Goal: Transaction & Acquisition: Purchase product/service

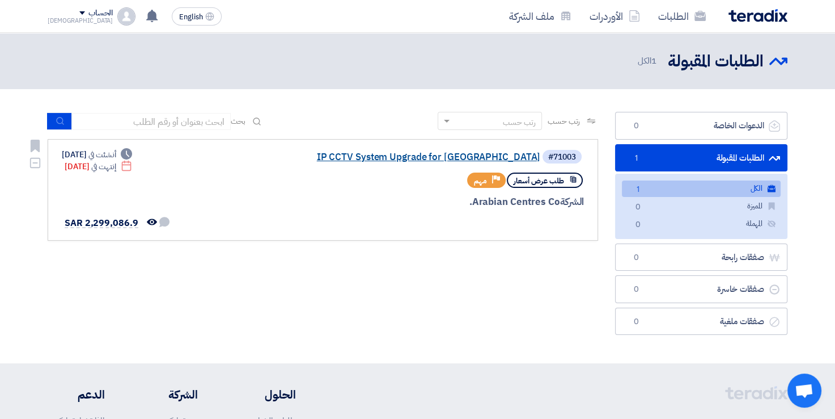
click at [485, 153] on link "IP CCTV System Upgrade for [GEOGRAPHIC_DATA]" at bounding box center [427, 157] width 227 height 10
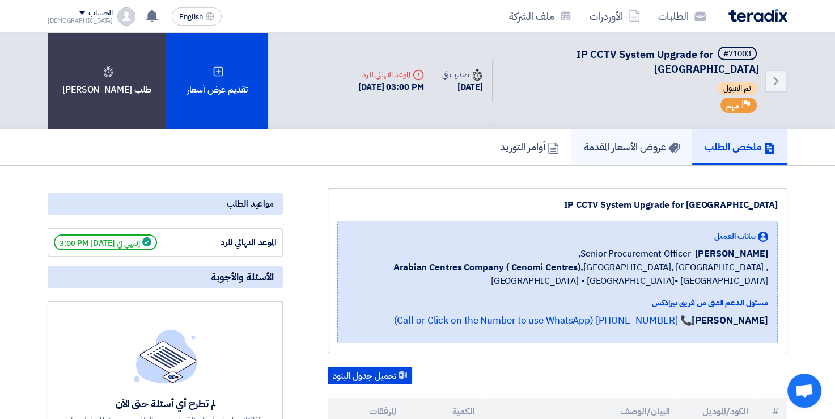
click at [618, 140] on h5 "عروض الأسعار المقدمة" at bounding box center [632, 146] width 96 height 13
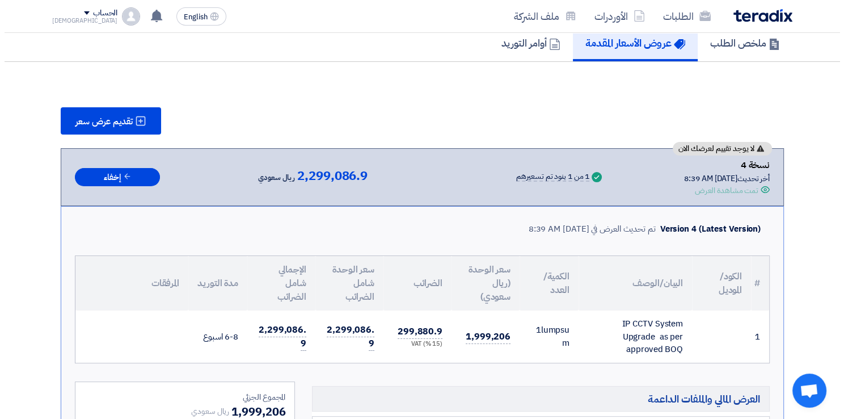
scroll to position [104, 0]
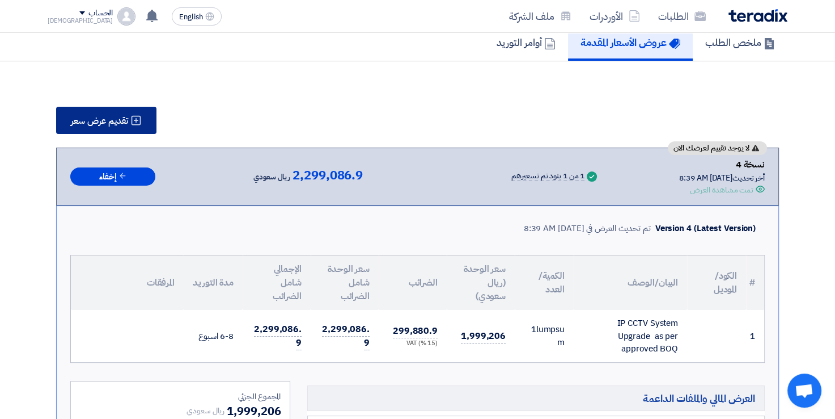
click at [124, 116] on span "تقديم عرض سعر" at bounding box center [99, 120] width 57 height 9
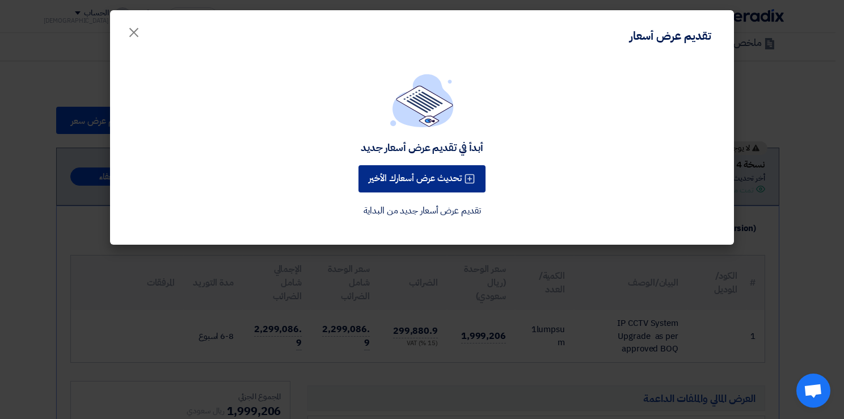
click at [466, 178] on icon at bounding box center [469, 178] width 11 height 11
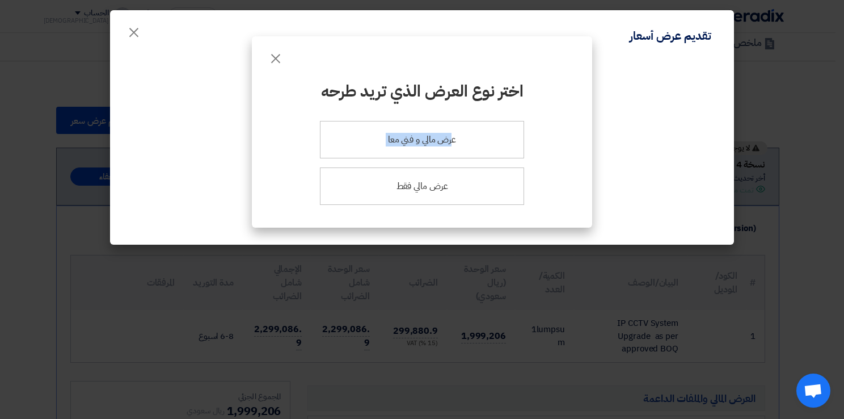
drag, startPoint x: 452, startPoint y: 140, endPoint x: 614, endPoint y: 178, distance: 166.0
click at [614, 178] on modal-container "× اختر نوع العرض الذي تريد طرحه عرض مالي و فني معا عرض مالي فقط" at bounding box center [422, 209] width 844 height 419
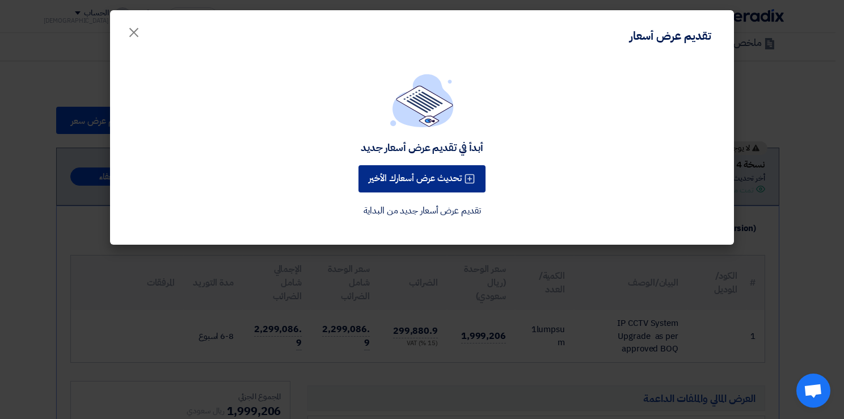
click at [472, 176] on icon at bounding box center [469, 178] width 11 height 11
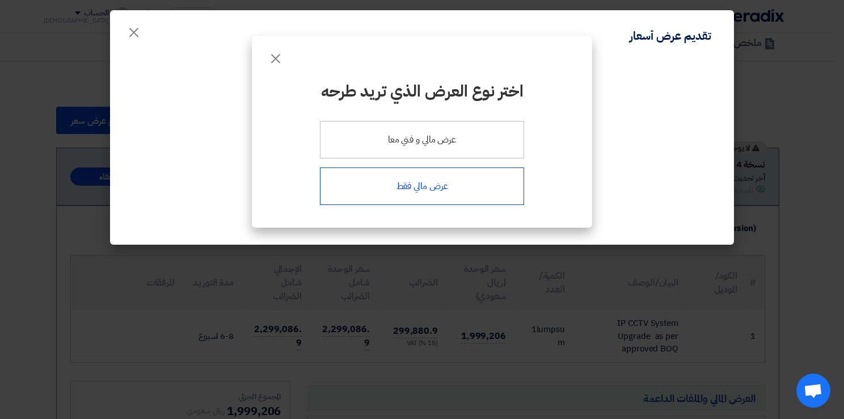
click at [447, 189] on div "عرض مالي فقط" at bounding box center [422, 185] width 204 height 37
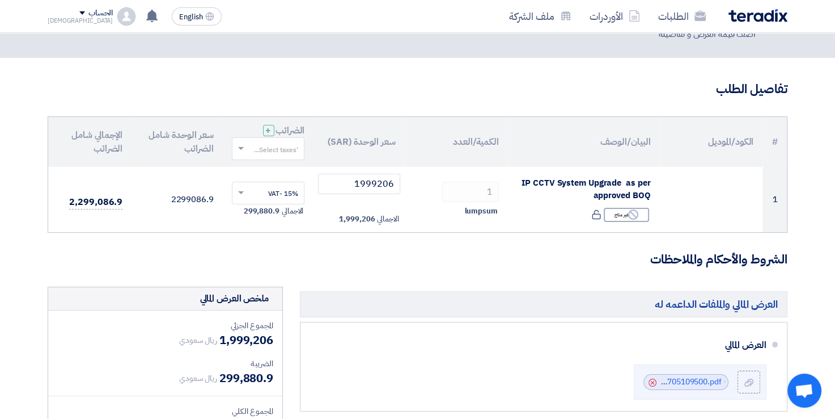
scroll to position [51, 0]
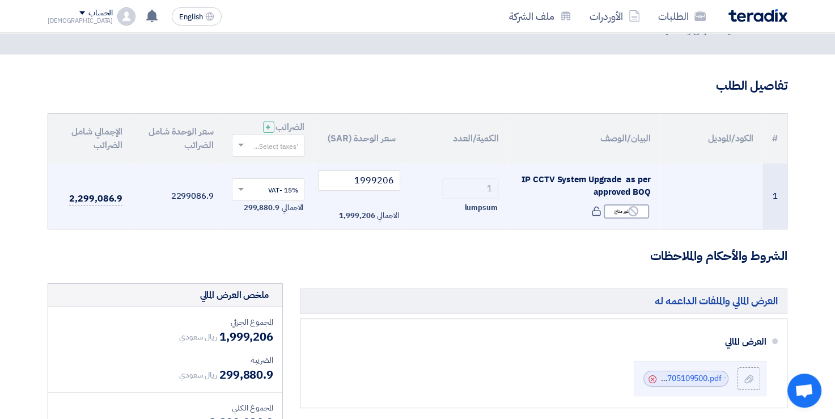
click at [362, 195] on td "1999206 الاجمالي 1,999,206" at bounding box center [359, 196] width 91 height 66
click at [366, 183] on input "1999206" at bounding box center [359, 180] width 82 height 20
paste input "557654.00"
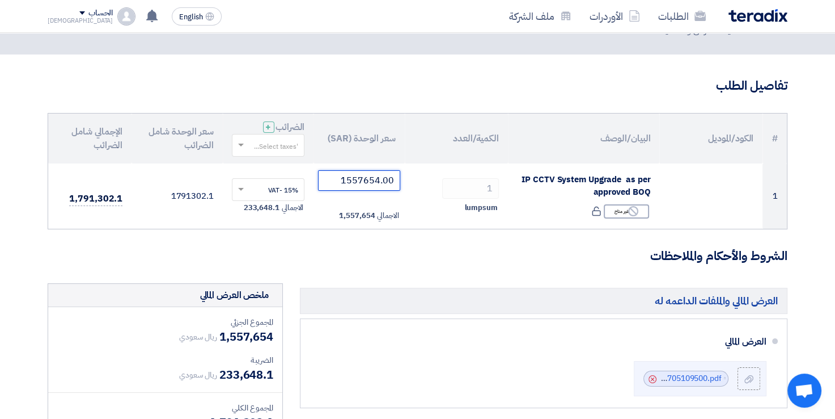
type input "1557654.00"
click at [415, 251] on h3 "الشروط والأحكام والملاحظات" at bounding box center [418, 256] width 740 height 18
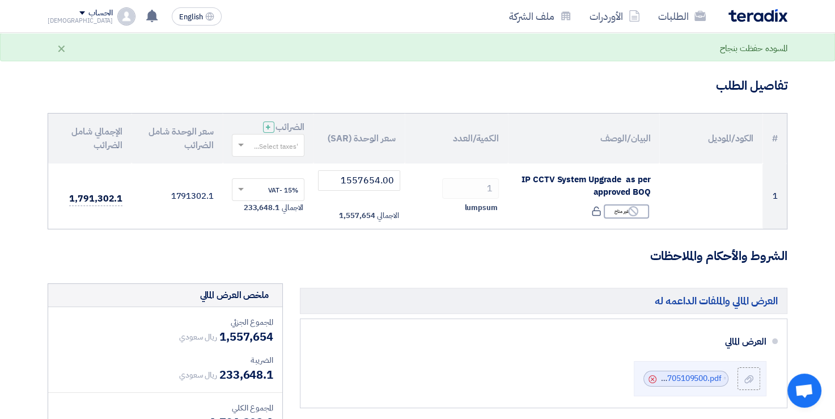
click at [415, 251] on h3 "الشروط والأحكام والملاحظات" at bounding box center [418, 256] width 740 height 18
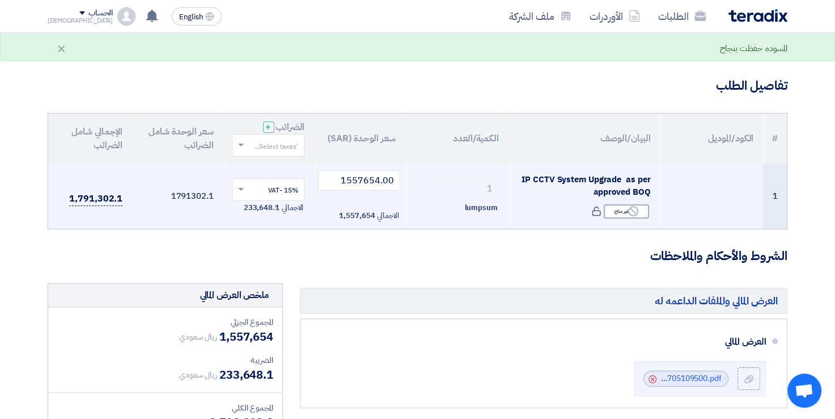
click at [98, 195] on span "1,791,302.1" at bounding box center [95, 199] width 53 height 14
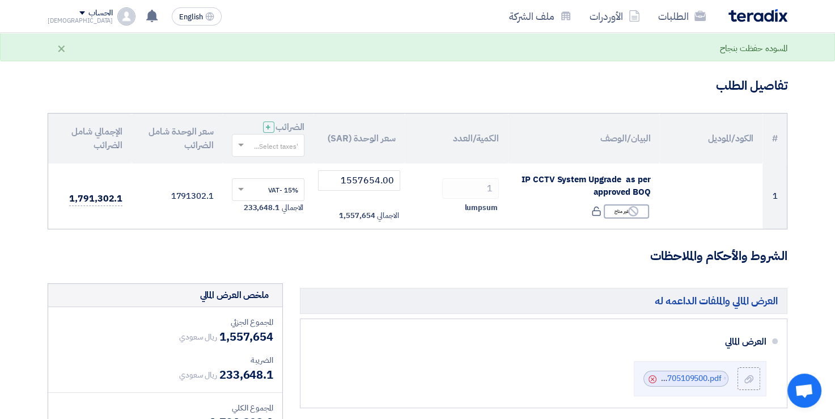
drag, startPoint x: 98, startPoint y: 195, endPoint x: 383, endPoint y: 284, distance: 299.6
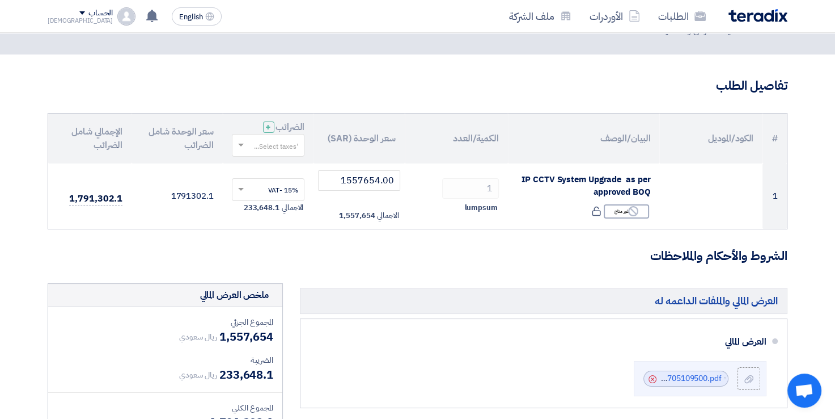
drag, startPoint x: 220, startPoint y: 375, endPoint x: 276, endPoint y: 371, distance: 55.7
click at [276, 371] on div "المجموع الجزئي ريال سعودي 1,557,654 الضريبة ريال سعودي 233,648.1 المجموع الكلي" at bounding box center [165, 373] width 234 height 133
drag, startPoint x: 276, startPoint y: 371, endPoint x: 263, endPoint y: 370, distance: 12.5
copy span "233,648.1"
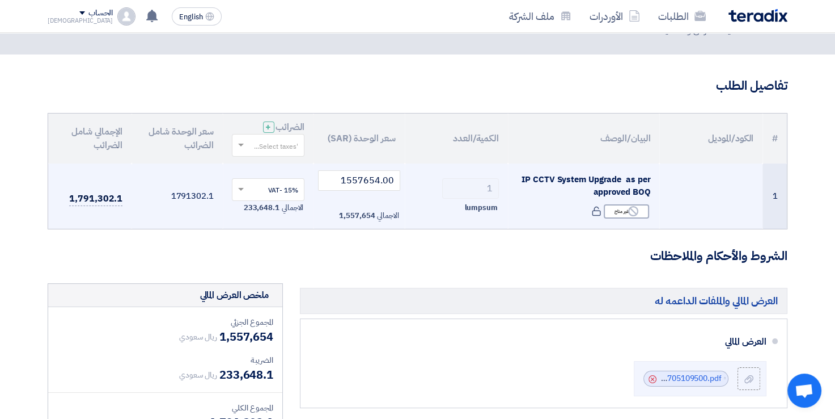
click at [123, 199] on td "1,791,302.1" at bounding box center [89, 196] width 83 height 66
click at [111, 199] on span "1,791,302.1" at bounding box center [95, 199] width 53 height 14
copy form "1,791,302.1"
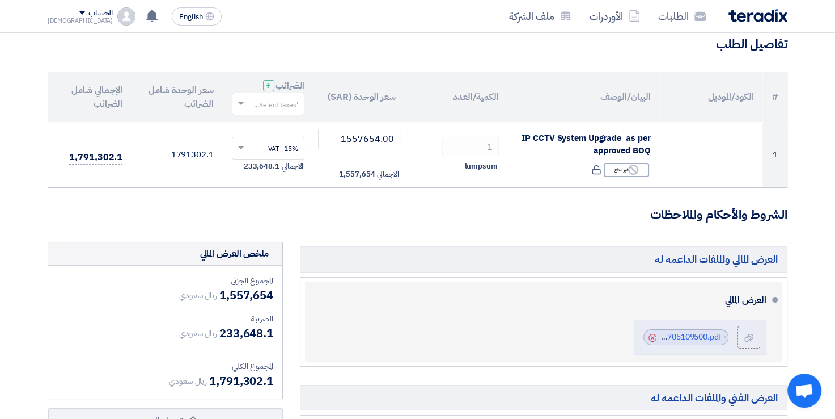
scroll to position [91, 0]
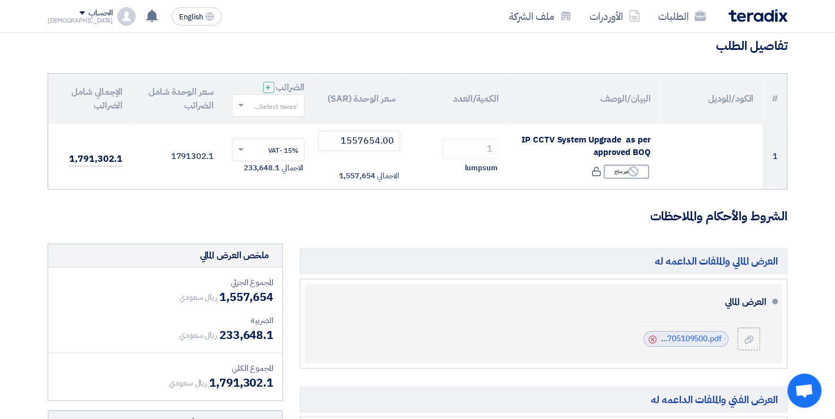
click at [649, 339] on icon "Cancel" at bounding box center [653, 339] width 8 height 8
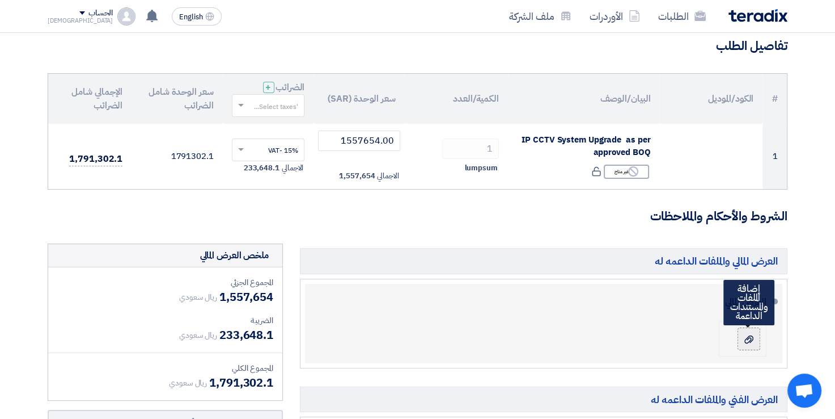
click at [754, 339] on div at bounding box center [749, 338] width 14 height 11
click at [0, 0] on input "file" at bounding box center [0, 0] width 0 height 0
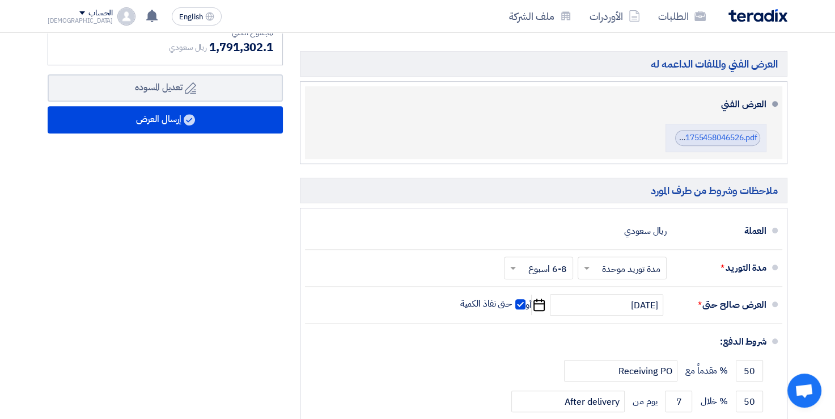
scroll to position [522, 0]
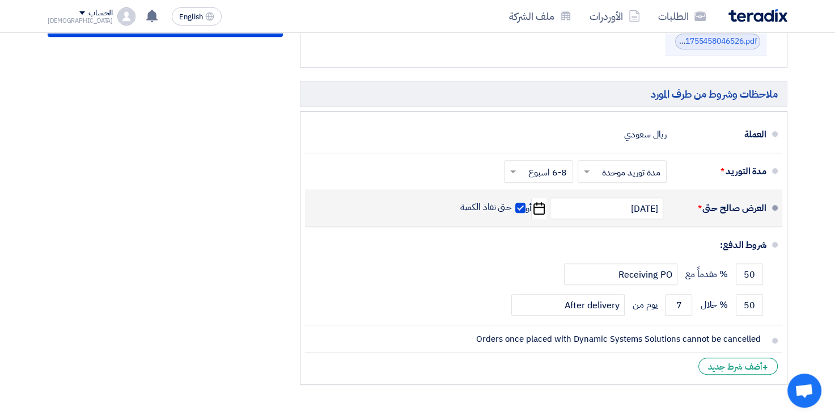
click at [520, 205] on span at bounding box center [521, 207] width 10 height 10
click at [513, 205] on input "حتى نفاذ الكمية" at bounding box center [485, 212] width 54 height 22
checkbox input "false"
click at [571, 209] on input "[DATE]" at bounding box center [606, 208] width 113 height 22
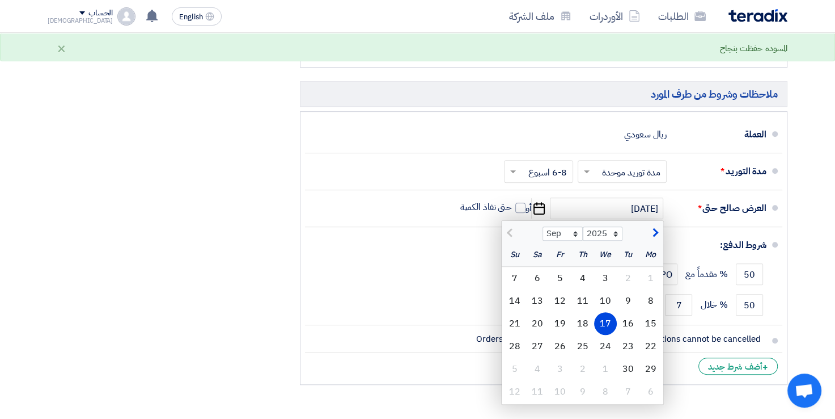
click at [255, 223] on div "ملخص العرض المالي المجموع الجزئي ريال سعودي 1,557,654 الضريبة ريال سعودي" at bounding box center [165, 101] width 252 height 578
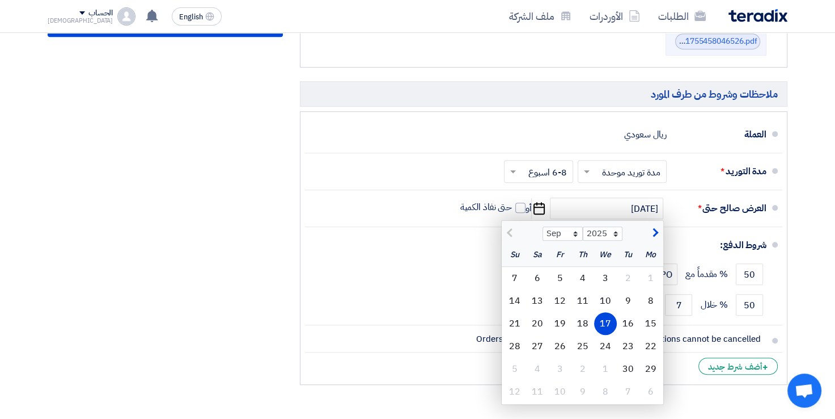
click at [201, 245] on div "ملخص العرض المالي المجموع الجزئي ريال سعودي 1,557,654 الضريبة ريال سعودي" at bounding box center [165, 101] width 252 height 578
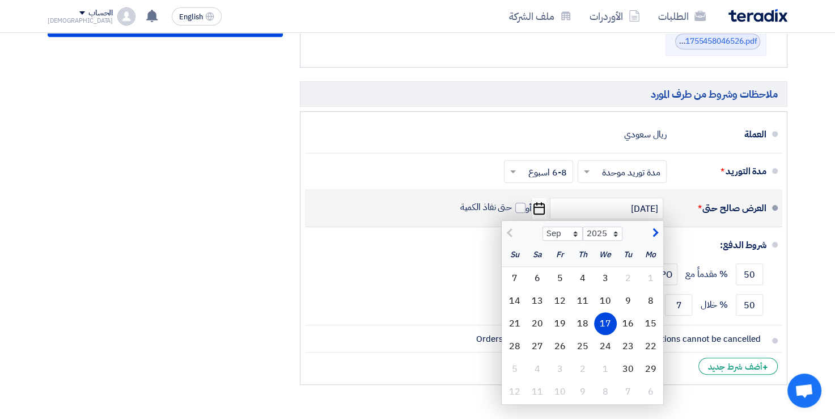
click at [606, 319] on div "17" at bounding box center [605, 323] width 23 height 23
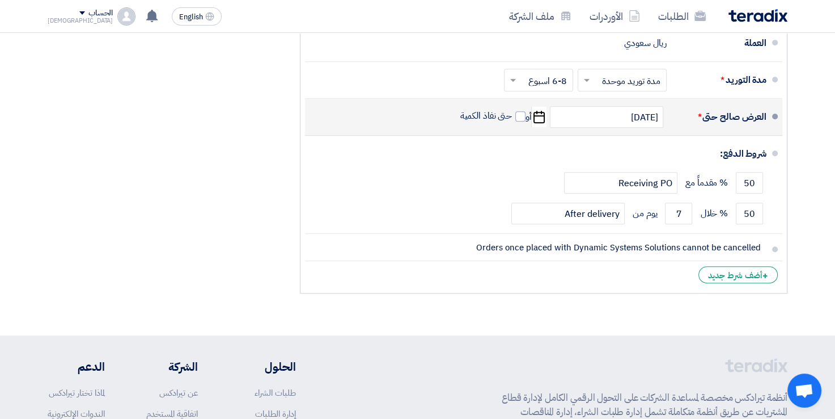
scroll to position [617, 0]
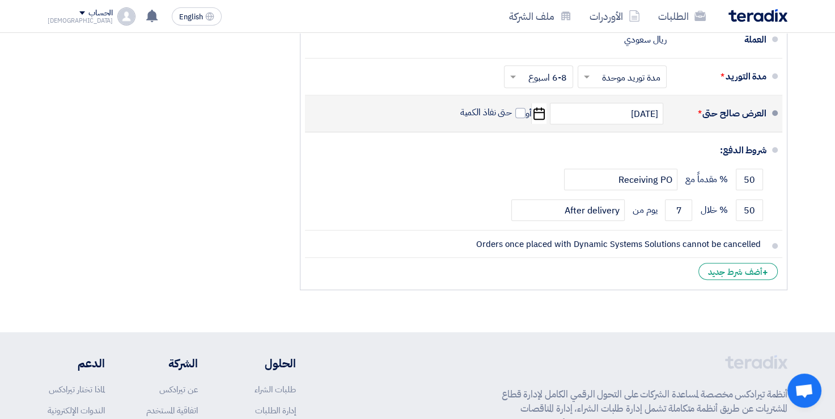
click at [88, 14] on div "الحساب" at bounding box center [100, 14] width 24 height 10
click at [97, 44] on link "الطلبات" at bounding box center [107, 43] width 100 height 13
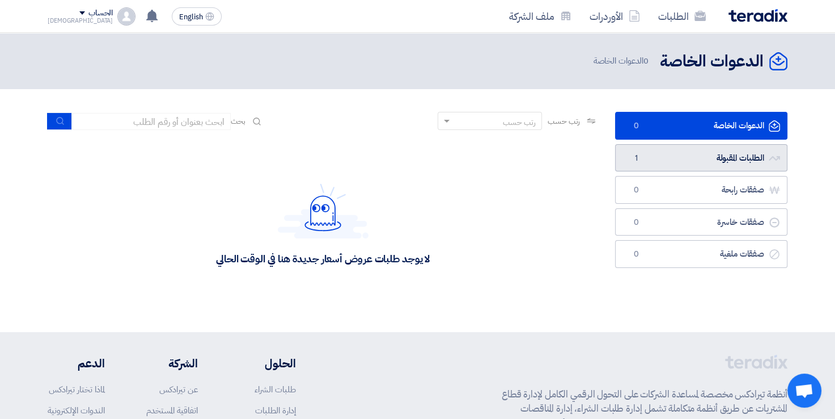
click at [653, 157] on link "الطلبات المقبولة الطلبات المقبولة 1" at bounding box center [701, 158] width 172 height 28
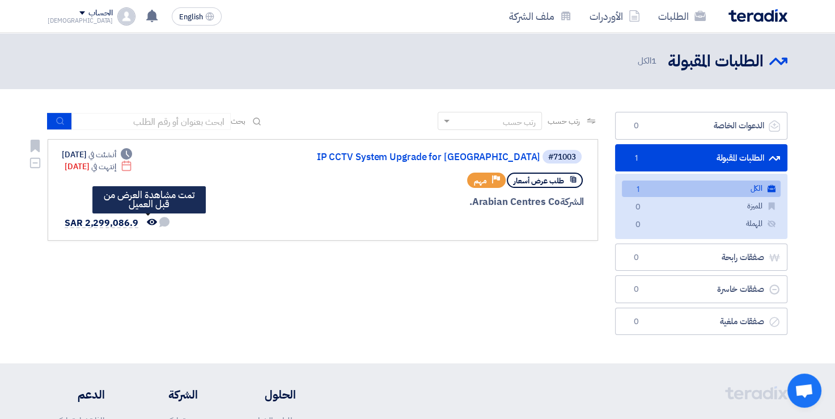
click at [148, 219] on icon "تمت مشاهدة العرض من قبل العميل" at bounding box center [152, 222] width 10 height 10
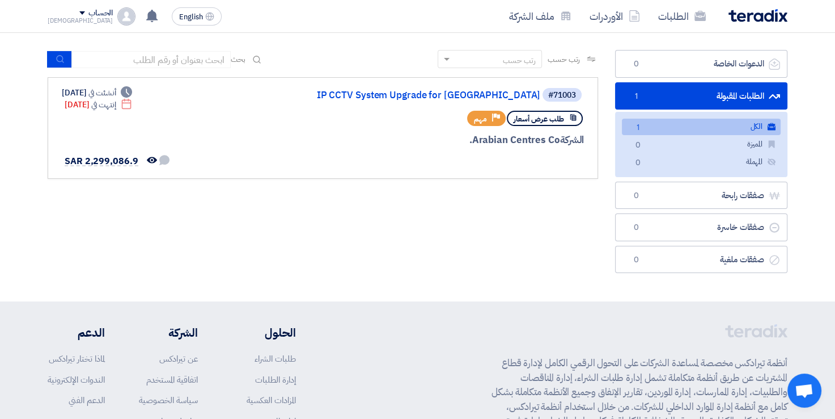
scroll to position [54, 0]
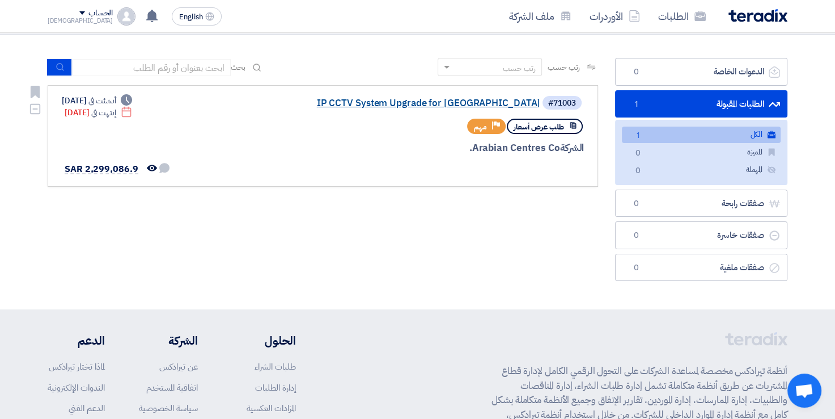
click at [465, 101] on link "IP CCTV System Upgrade for [GEOGRAPHIC_DATA]" at bounding box center [427, 103] width 227 height 10
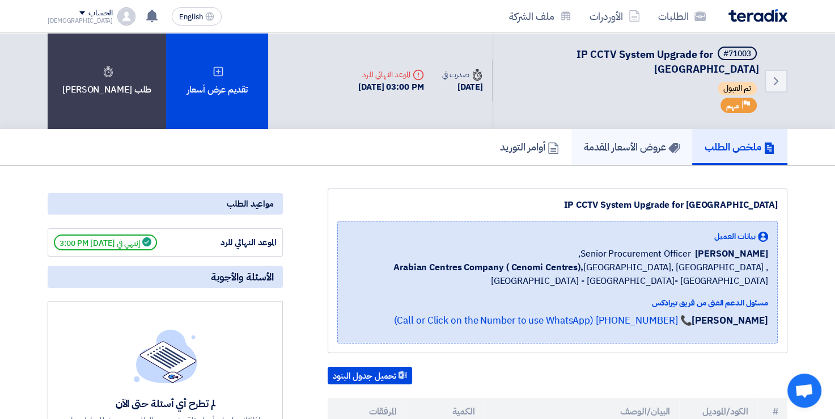
click at [602, 140] on h5 "عروض الأسعار المقدمة" at bounding box center [632, 146] width 96 height 13
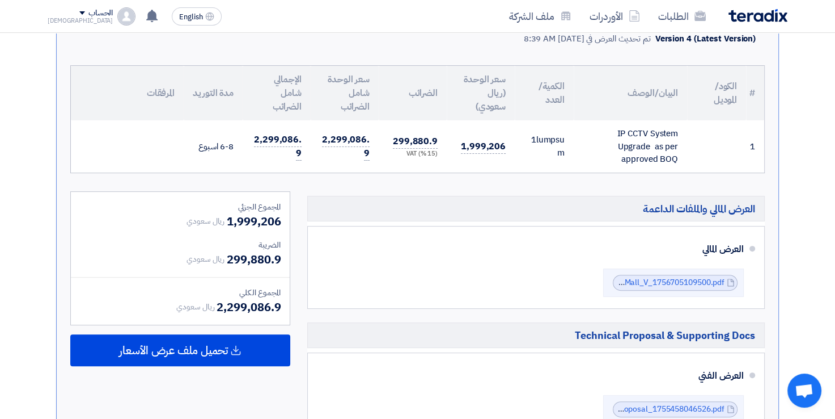
scroll to position [296, 0]
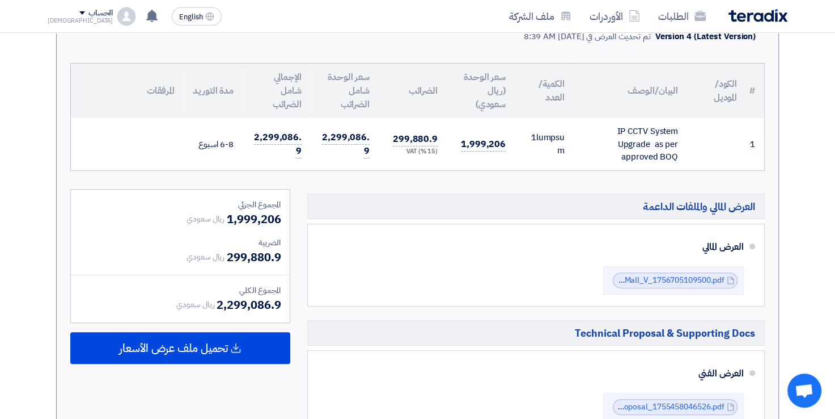
click at [250, 210] on span "1,999,206" at bounding box center [254, 218] width 54 height 17
copy div "1,999,206"
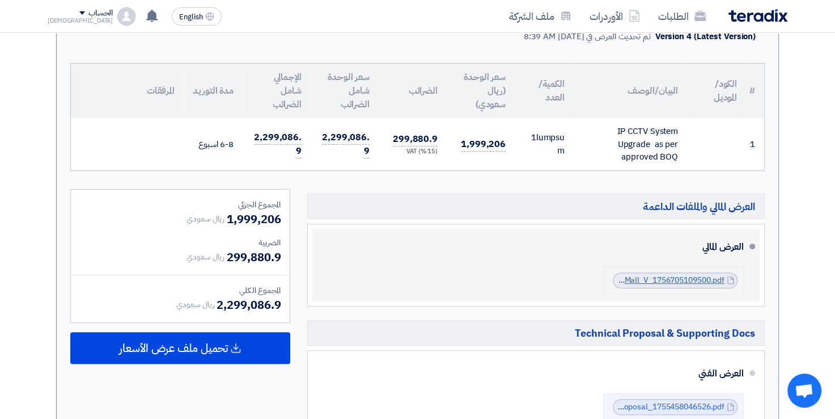
click at [643, 274] on link "accessed_IP_CCTV_System_UpgradeMakkah_Mall_V_1756705109500.pdf" at bounding box center [592, 280] width 266 height 12
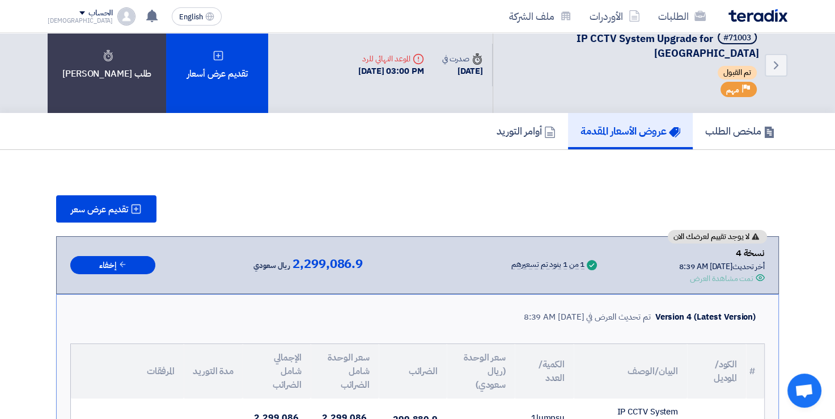
scroll to position [0, 0]
